Goal: Information Seeking & Learning: Learn about a topic

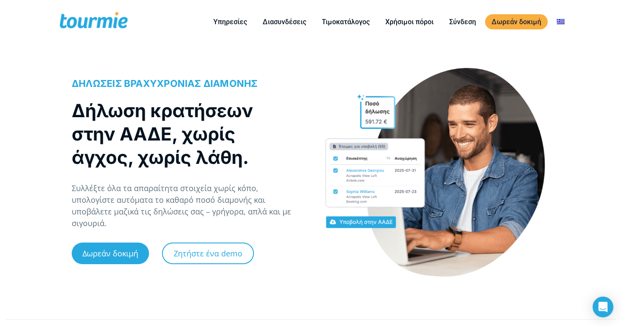
click at [323, 92] on div at bounding box center [435, 173] width 230 height 210
click at [347, 113] on div at bounding box center [435, 173] width 230 height 210
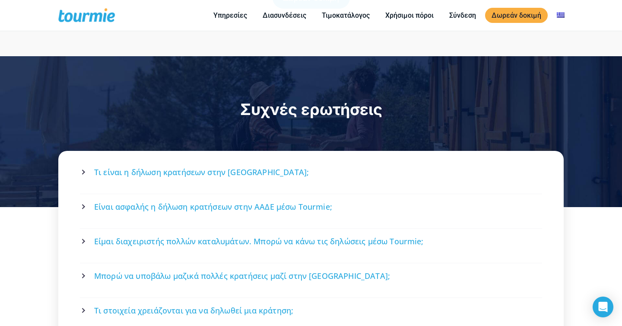
scroll to position [1507, 0]
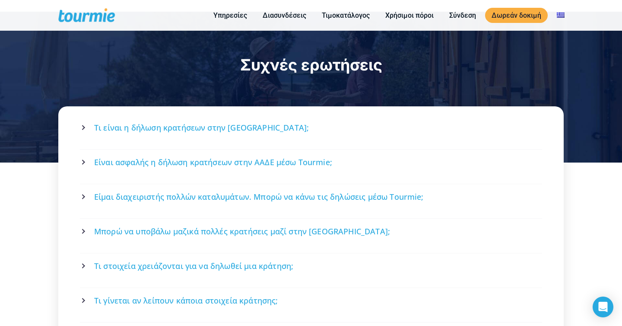
click at [121, 122] on span "Τι είναι η δήλωση κρατήσεων στην [GEOGRAPHIC_DATA];" at bounding box center [201, 127] width 215 height 11
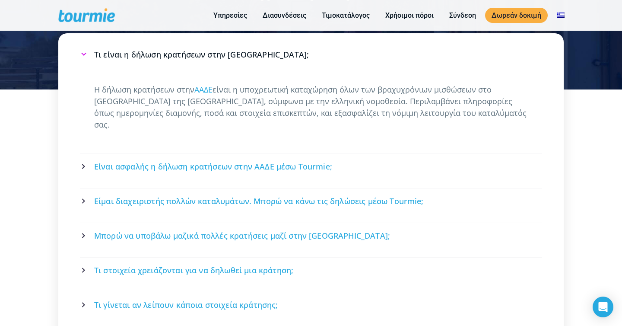
scroll to position [1591, 0]
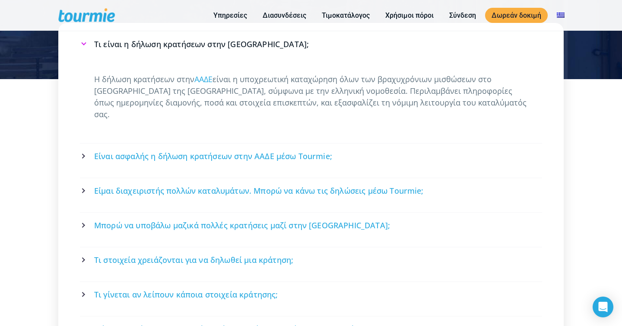
click at [127, 145] on link "Είναι ασφαλής η δήλωση κρατήσεων στην ΑΑΔΕ μέσω Tourmie;" at bounding box center [311, 156] width 460 height 23
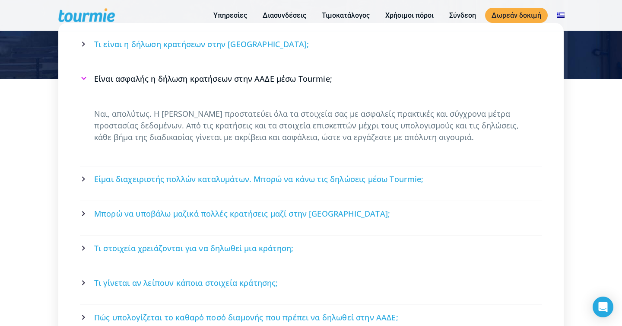
scroll to position [1570, 0]
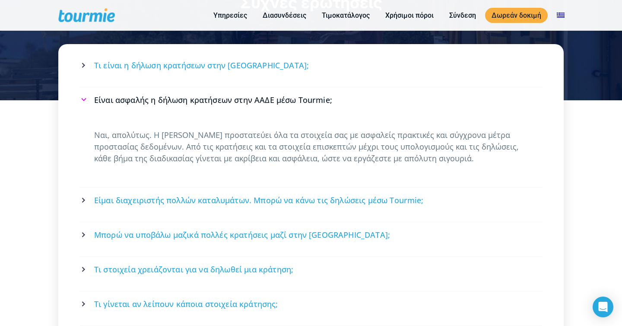
click at [144, 95] on span "Είναι ασφαλής η δήλωση κρατήσεων στην ΑΑΔΕ μέσω Tourmie;" at bounding box center [213, 100] width 238 height 11
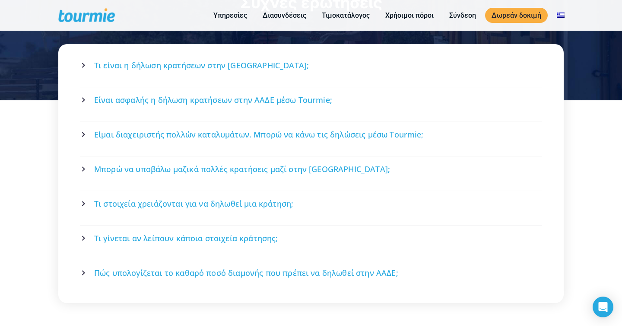
click at [148, 129] on span "Είμαι διαχειριστής πολλών καταλυμάτων. Μπορώ να κάνω τις δηλώσεις μέσω Tourmie;" at bounding box center [259, 134] width 330 height 11
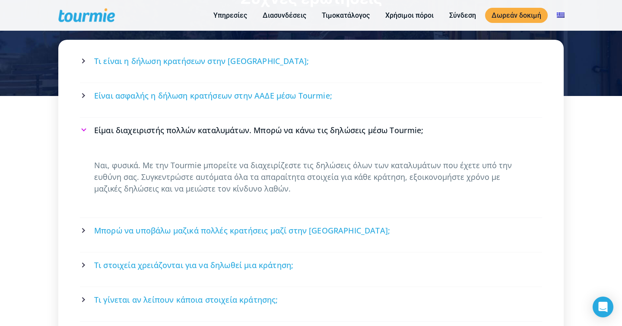
scroll to position [1574, 0]
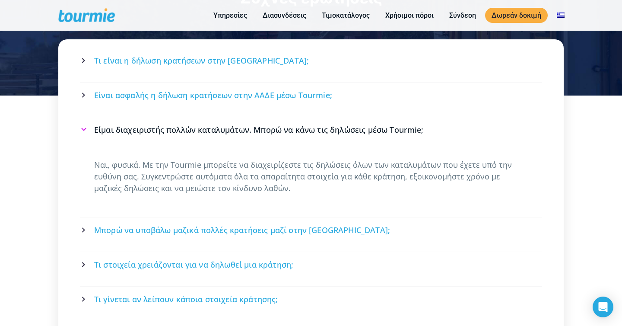
click at [166, 124] on span "Είμαι διαχειριστής πολλών καταλυμάτων. Μπορώ να κάνω τις δηλώσεις μέσω Tourmie;" at bounding box center [259, 129] width 330 height 11
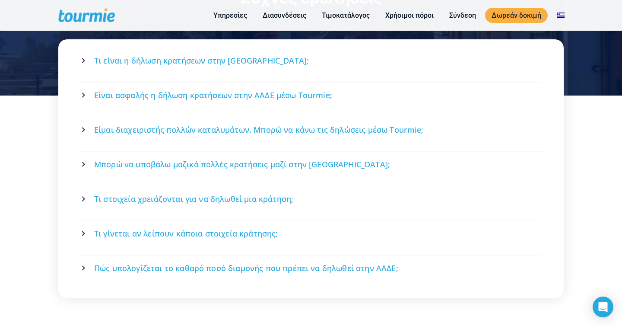
click at [179, 153] on link "Μπορώ να υποβάλω μαζικά πολλές κρατήσεις μαζί στην [GEOGRAPHIC_DATA];" at bounding box center [311, 164] width 460 height 23
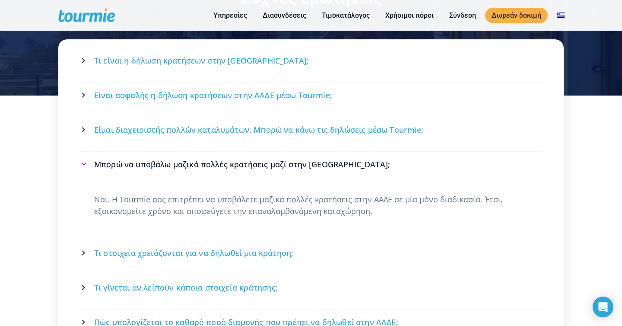
click at [178, 159] on span "Μπορώ να υποβάλω μαζικά πολλές κρατήσεις μαζί στην [GEOGRAPHIC_DATA];" at bounding box center [242, 164] width 296 height 11
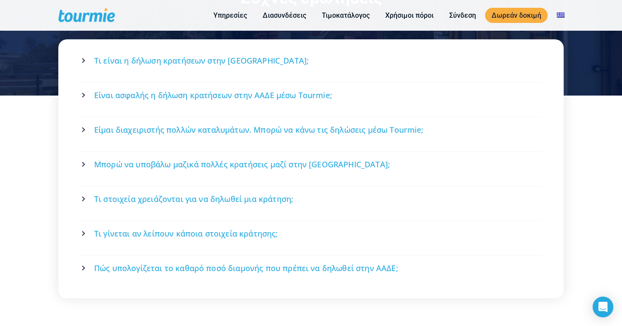
click at [189, 188] on link "Τι στοιχεία χρειάζονται για να δηλωθεί μια κράτηση;" at bounding box center [311, 199] width 460 height 23
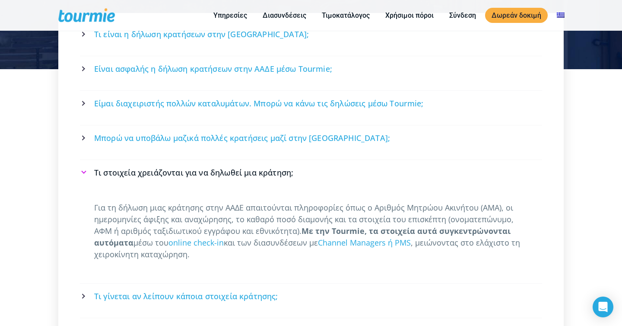
scroll to position [1602, 0]
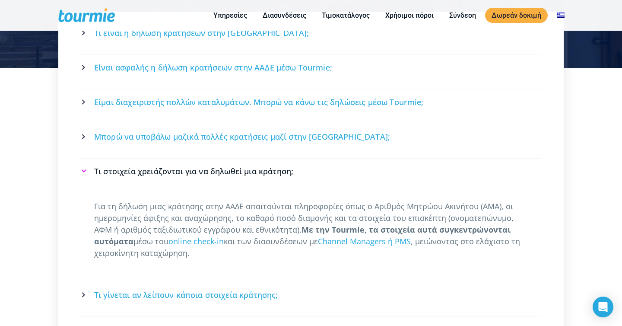
click at [193, 166] on span "Τι στοιχεία χρειάζονται για να δηλωθεί μια κράτηση;" at bounding box center [193, 171] width 199 height 11
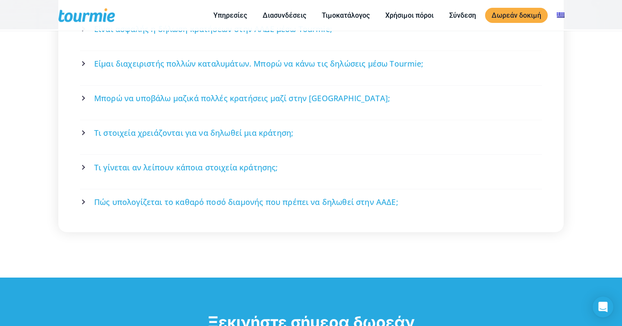
scroll to position [1673, 0]
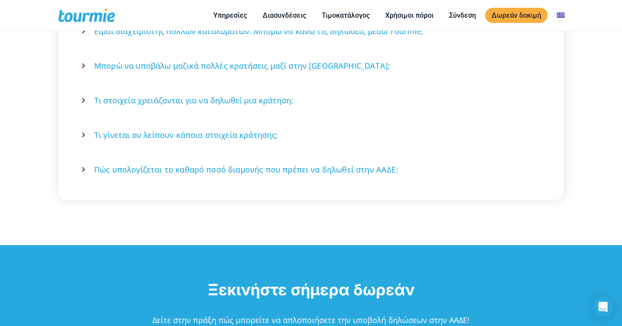
click at [174, 130] on span "Τι γίνεται αν λείπουν κάποια στοιχεία κράτησης;" at bounding box center [186, 135] width 184 height 11
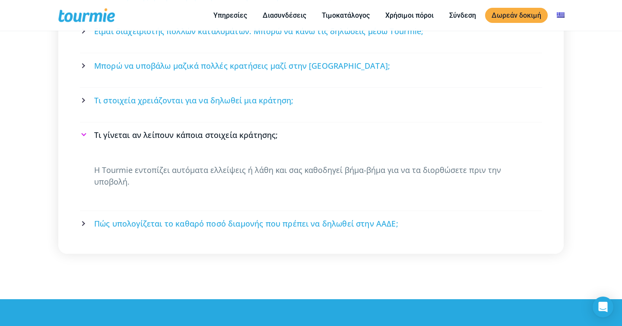
click at [184, 218] on span "Πώς υπολογίζεται το καθαρό ποσό διαμονής που πρέπει να δηλωθεί στην ΑΑΔΕ;" at bounding box center [246, 223] width 304 height 11
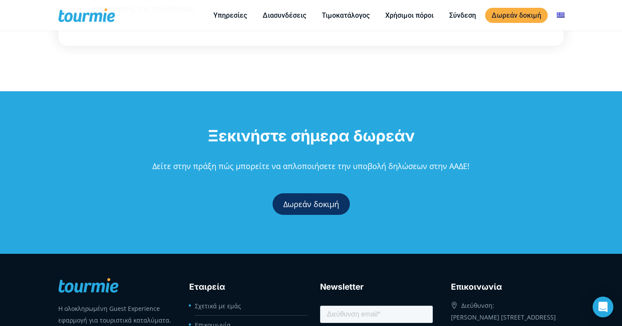
scroll to position [1905, 0]
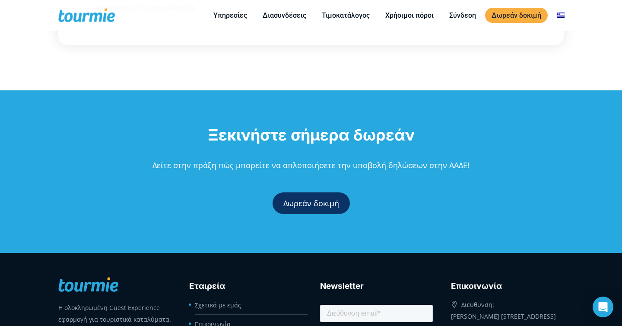
click at [181, 186] on div "Δωρεάν δοκιμή" at bounding box center [311, 203] width 622 height 48
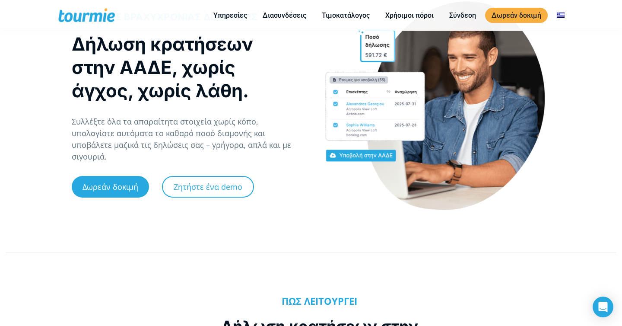
scroll to position [0, 0]
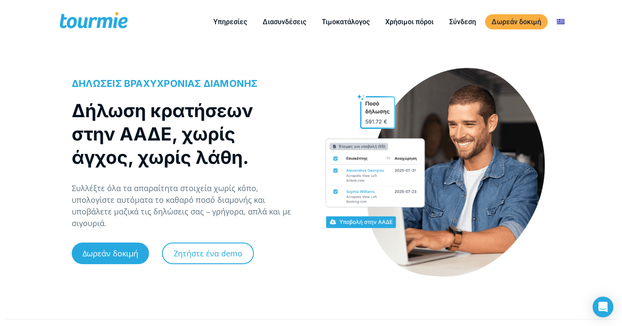
click at [233, 119] on h1 "Δήλωση κρατήσεων στην ΑΑΔΕ, χωρίς άγχος, χωρίς λάθη." at bounding box center [183, 134] width 222 height 70
click at [283, 131] on h1 "Δήλωση κρατήσεων στην ΑΑΔΕ, χωρίς άγχος, χωρίς λάθη." at bounding box center [183, 134] width 222 height 70
click at [305, 156] on div "ΔΗΛΩΣΕΙΣ ΒΡΑΧΥΧΡΟΝΙΑΣ ΔΙΑΜΟΝΗΣ Δήλωση κρατήσεων στην ΑΑΔΕ, χωρίς άγχος, χωρίς λ…" at bounding box center [187, 177] width 249 height 218
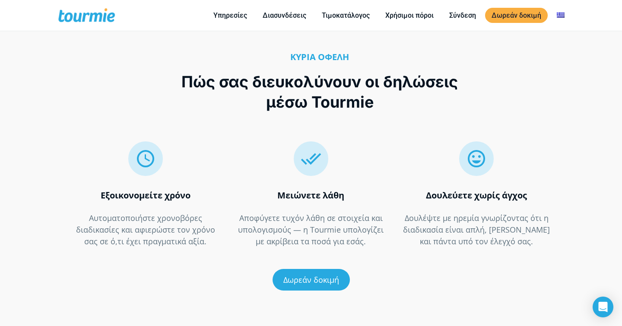
scroll to position [1227, 0]
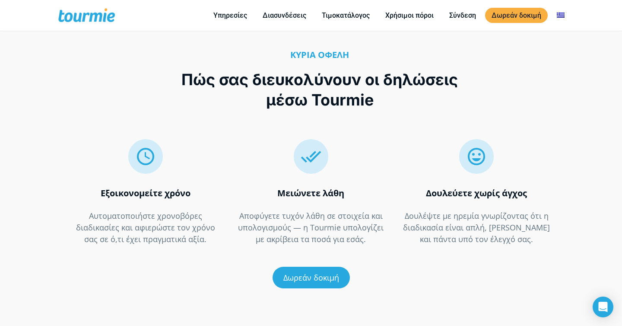
click at [252, 254] on div "Δωρεάν δοκιμή" at bounding box center [311, 278] width 479 height 48
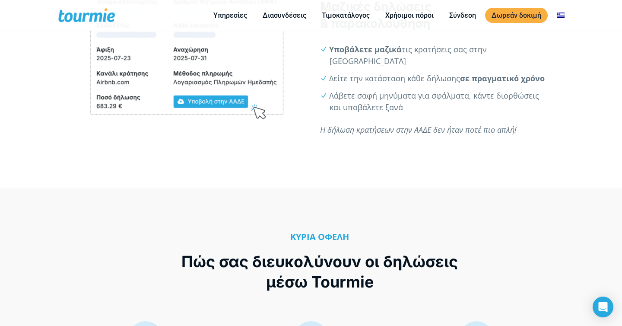
scroll to position [1024, 0]
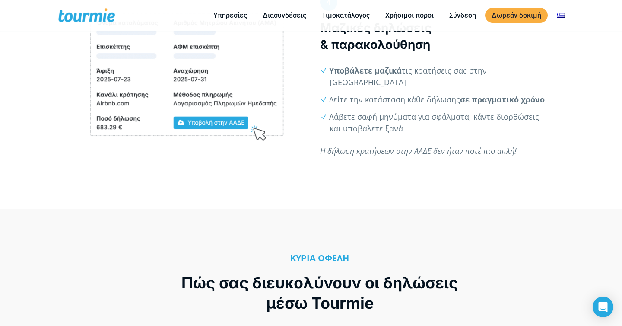
click at [511, 53] on h3 "Μαζικές δηλώσεις & παρακολούθηση" at bounding box center [435, 36] width 230 height 34
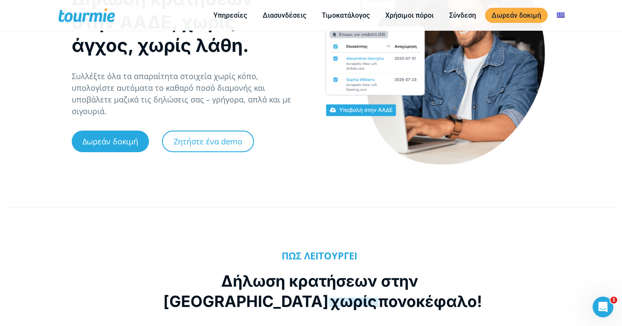
scroll to position [28, 0]
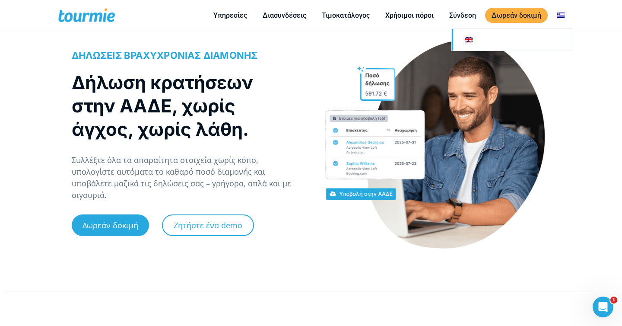
click at [552, 41] on link at bounding box center [512, 40] width 120 height 22
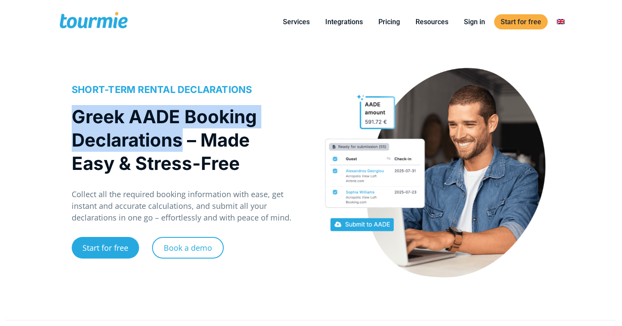
drag, startPoint x: 83, startPoint y: 124, endPoint x: 61, endPoint y: 114, distance: 24.0
click at [61, 114] on div "SHORT-TERM RENTAL DECLARATIONS Greek AADE Booking Declarations – Made Easy & St…" at bounding box center [311, 181] width 622 height 245
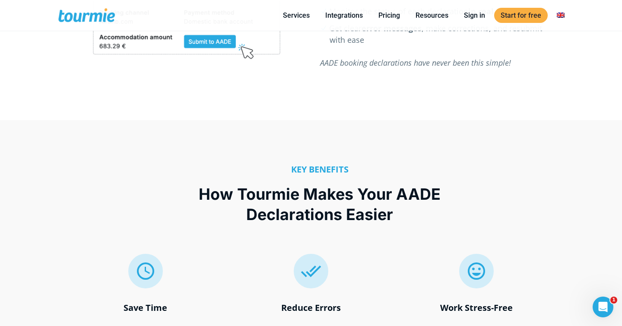
scroll to position [1509, 0]
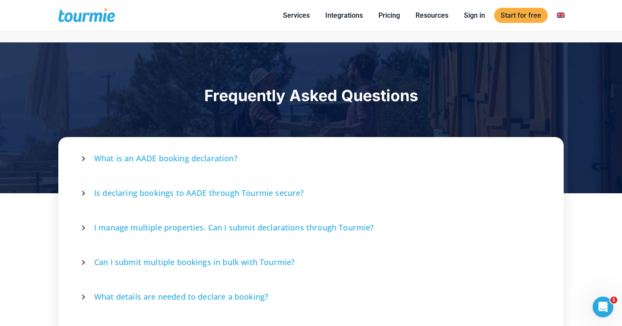
click at [246, 156] on link "What is an AADE booking declaration?" at bounding box center [311, 158] width 460 height 23
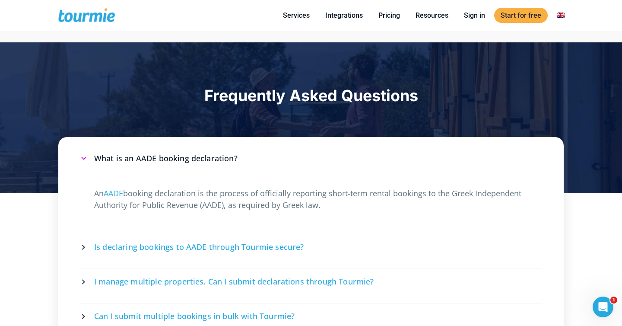
click at [246, 156] on link "What is an AADE booking declaration?" at bounding box center [311, 158] width 460 height 23
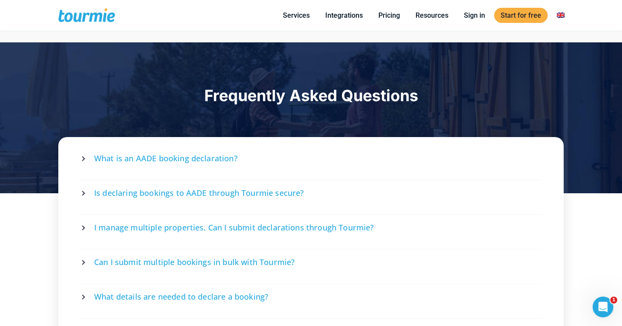
click at [259, 189] on span "Is declaring bookings to AADE through Tourmie secure?" at bounding box center [199, 193] width 210 height 11
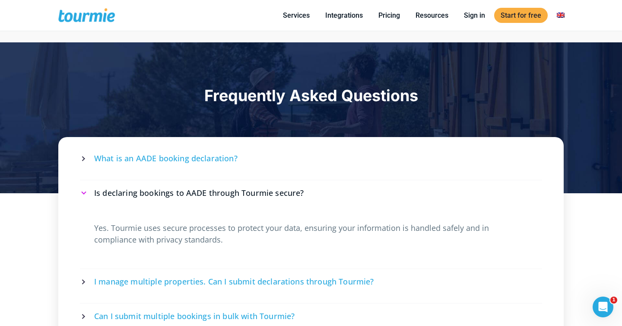
click at [259, 189] on span "Is declaring bookings to AADE through Tourmie secure?" at bounding box center [199, 193] width 210 height 11
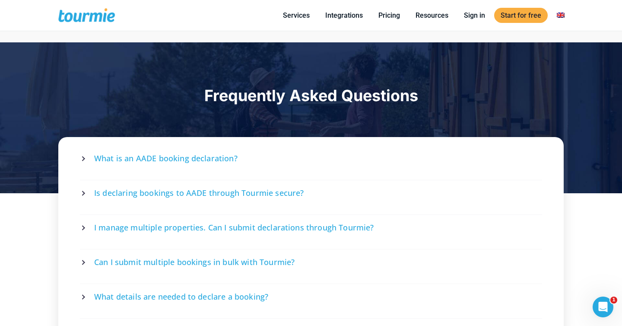
click at [274, 226] on span "I manage multiple properties. Can I submit declarations through Tourmie?" at bounding box center [234, 227] width 280 height 11
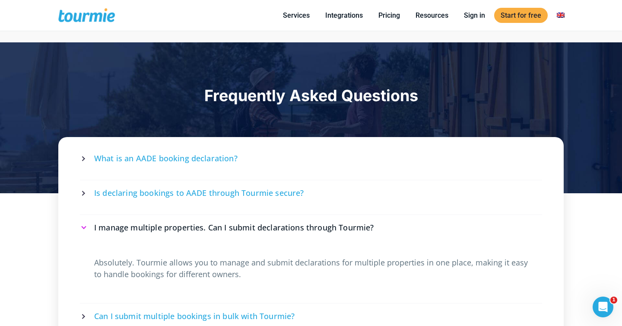
click at [274, 226] on span "I manage multiple properties. Can I submit declarations through Tourmie?" at bounding box center [234, 227] width 280 height 11
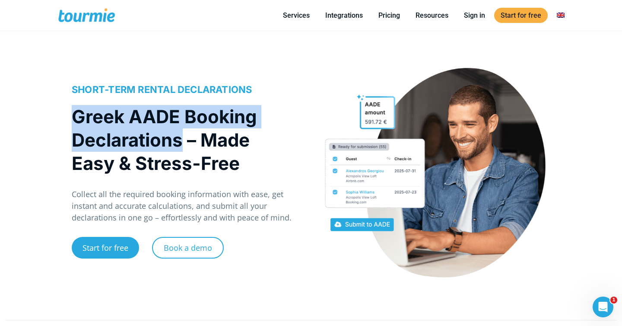
scroll to position [317, 0]
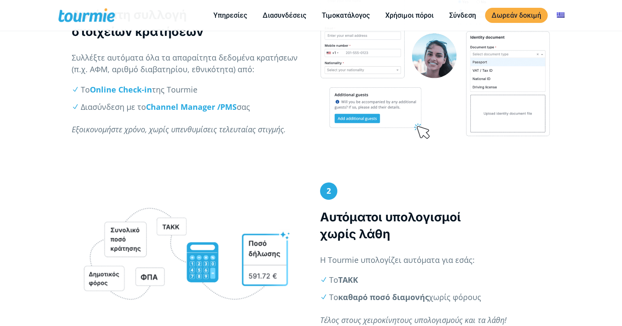
scroll to position [622, 0]
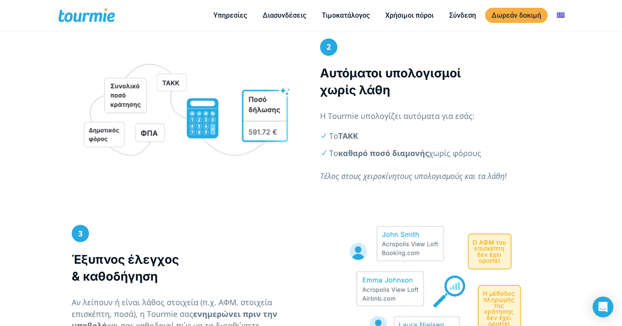
click at [355, 175] on em "Τέλος στους χειροκίνητους υπολογισμούς και τα λάθη!" at bounding box center [413, 176] width 187 height 10
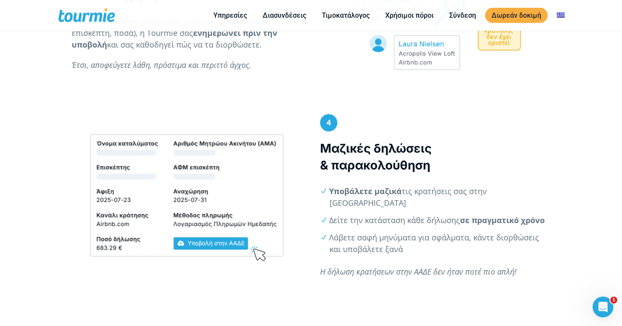
scroll to position [1059, 0]
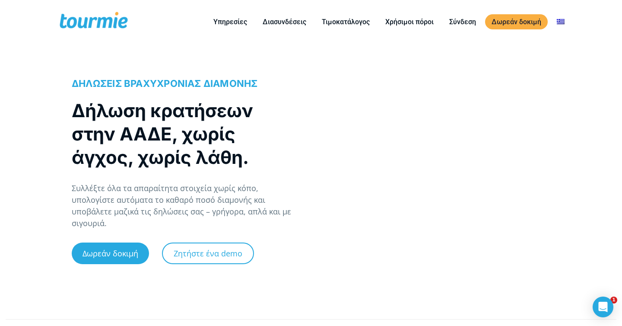
checkbox input "true"
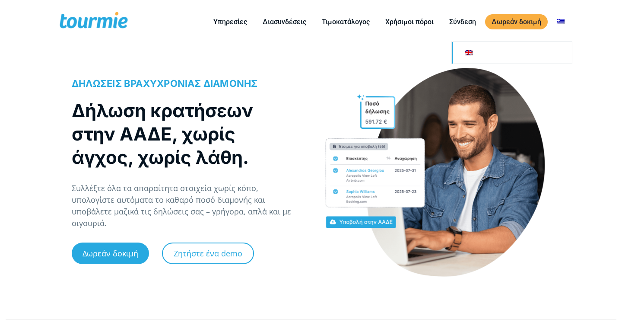
click at [533, 55] on link at bounding box center [512, 53] width 120 height 22
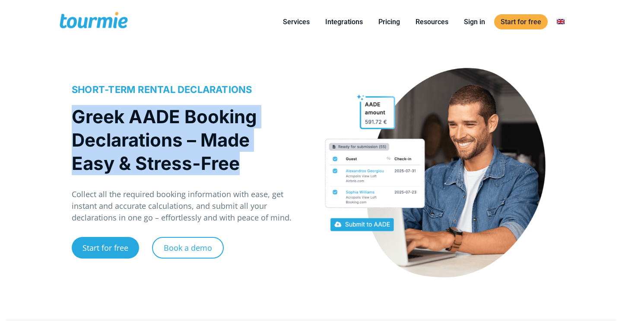
drag, startPoint x: 243, startPoint y: 165, endPoint x: 71, endPoint y: 120, distance: 177.5
click at [72, 120] on h1 "Greek AADE Booking Declarations – Made Easy & Stress-Free" at bounding box center [183, 140] width 222 height 70
copy h1 "Greek AADE Booking Declarations – Made Easy & Stress-Free"
